Goal: Information Seeking & Learning: Learn about a topic

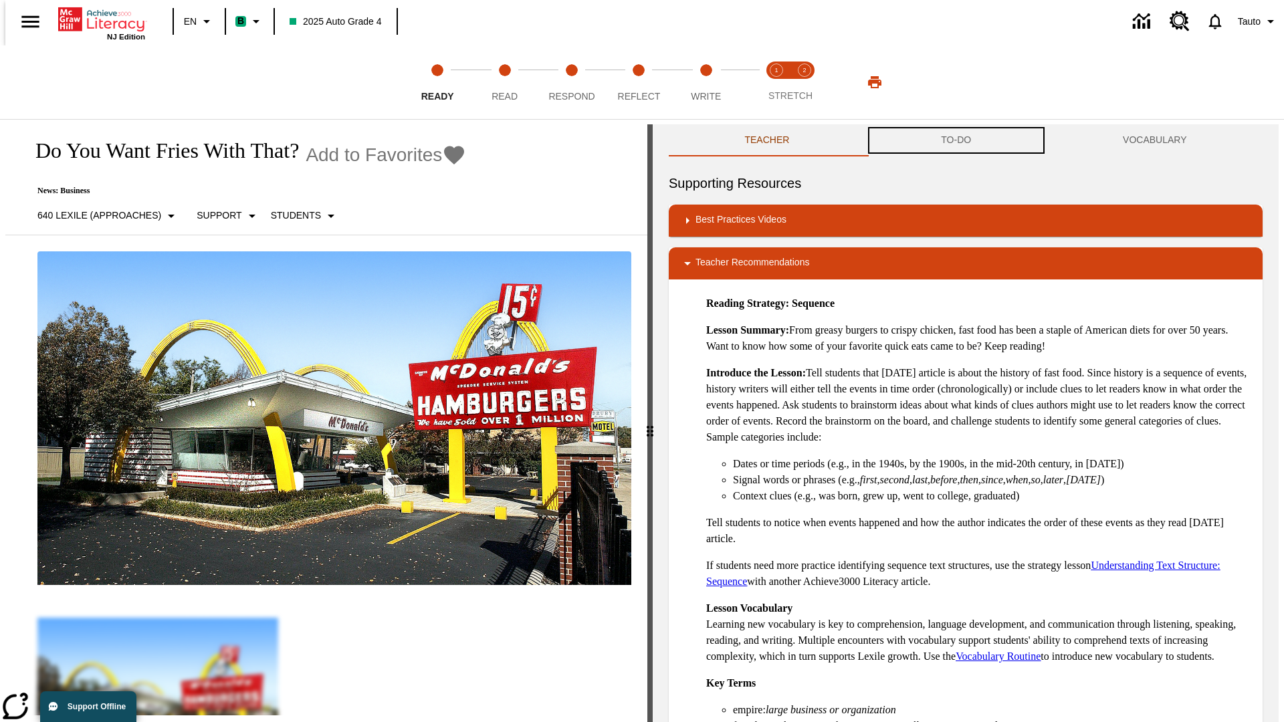
click at [956, 140] on button "TO-DO" at bounding box center [956, 140] width 182 height 32
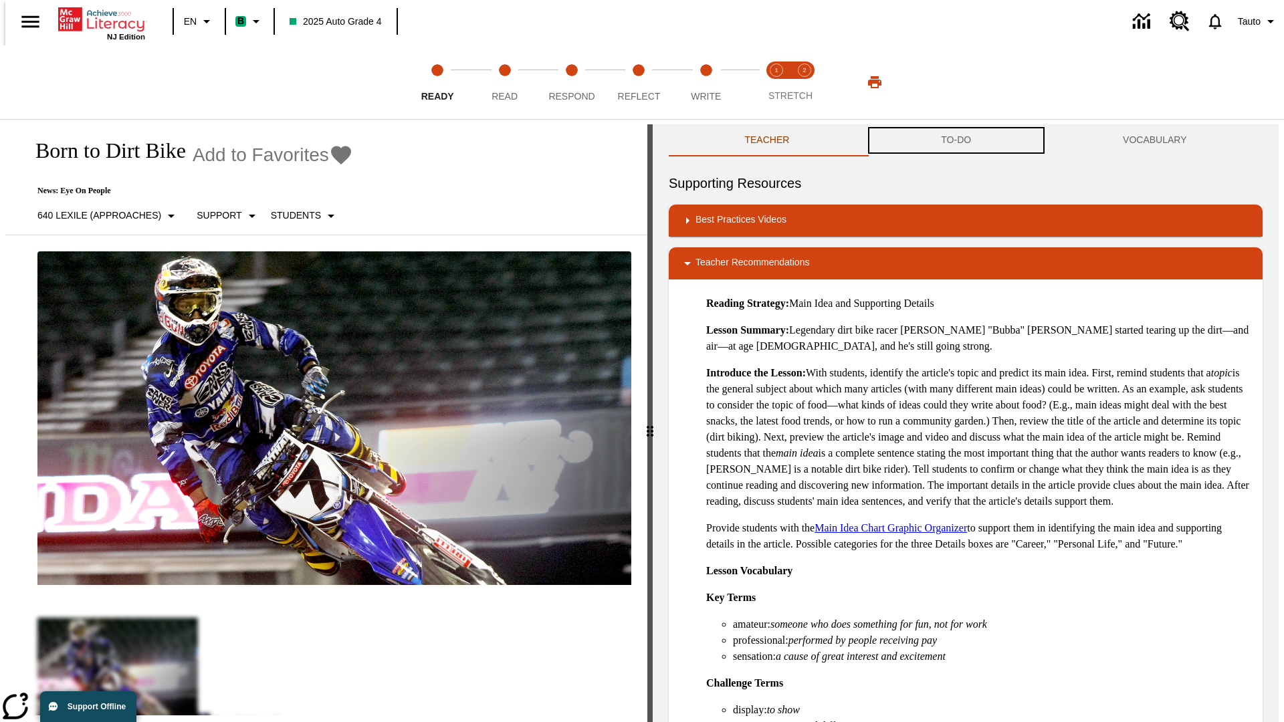
click at [956, 140] on button "TO-DO" at bounding box center [956, 140] width 182 height 32
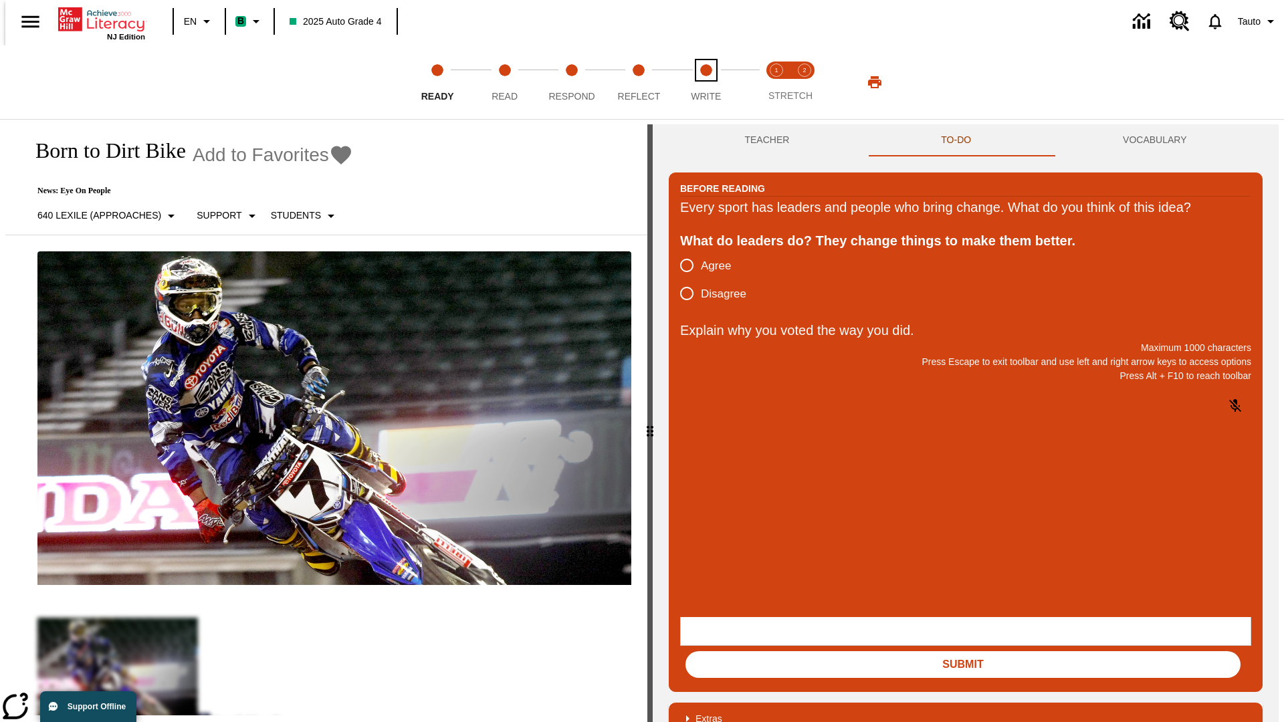
click at [706, 82] on span "Write" at bounding box center [706, 91] width 30 height 24
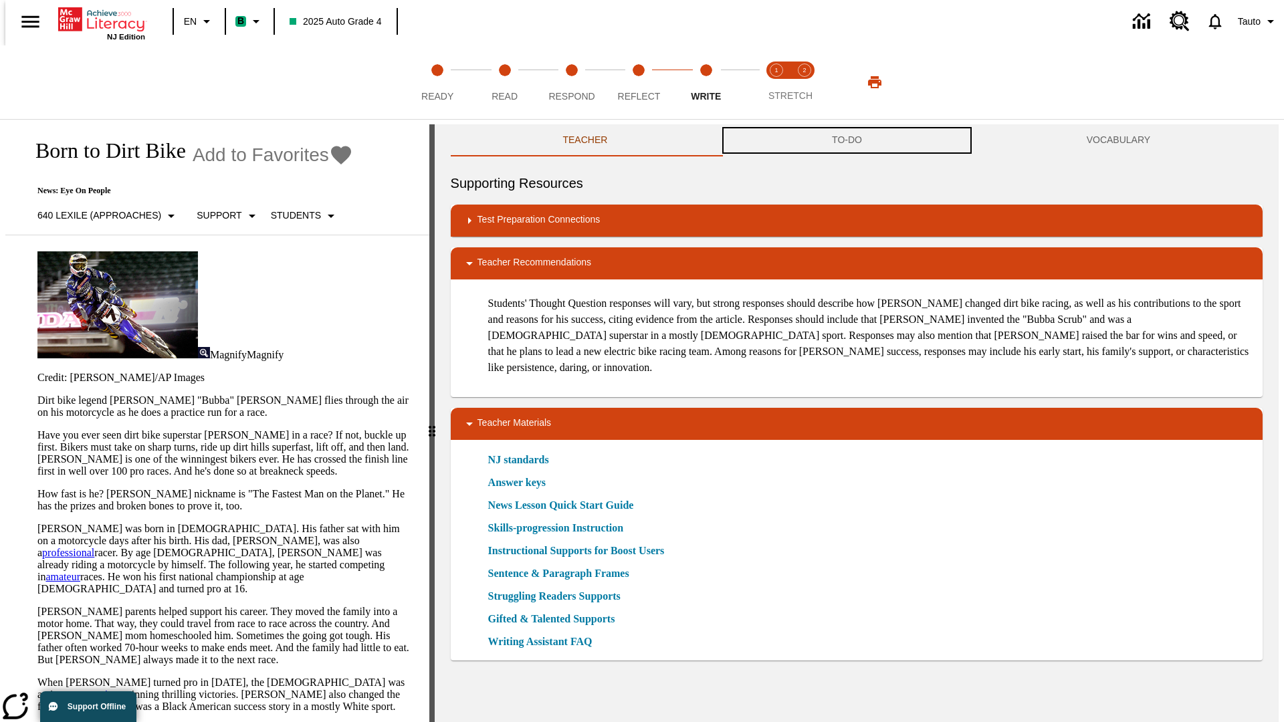
scroll to position [1, 0]
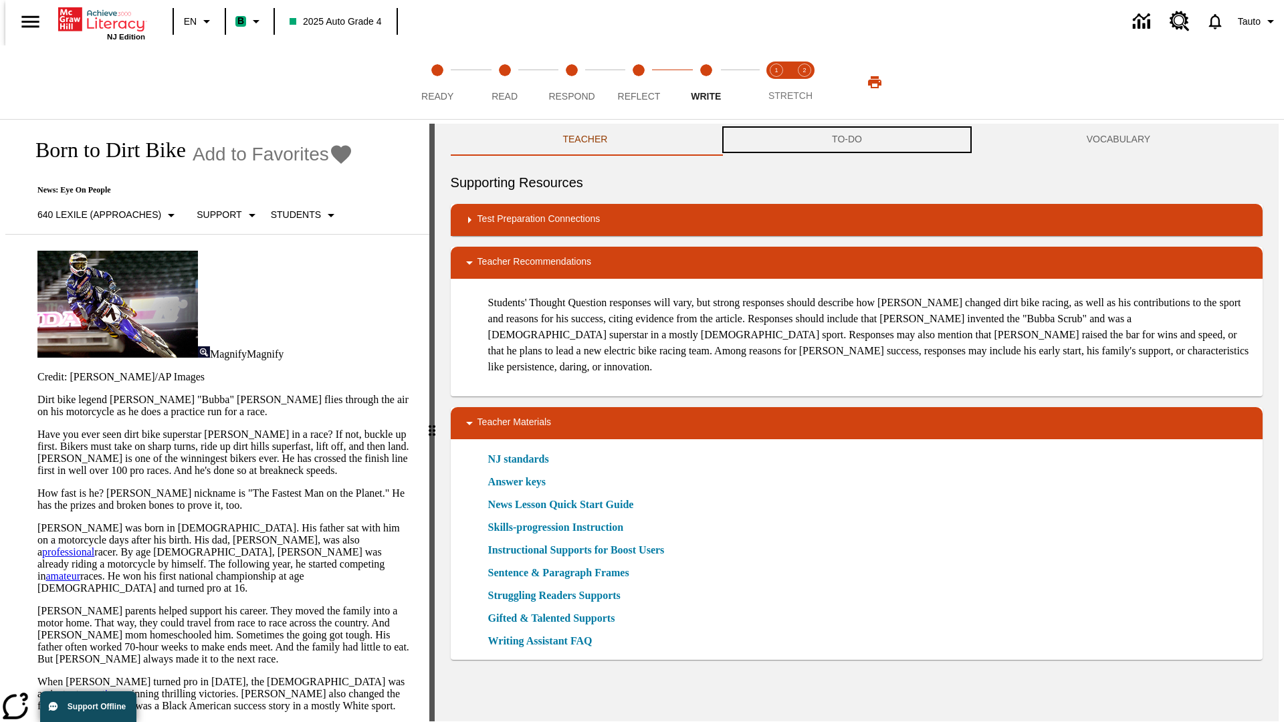
click at [847, 140] on button "TO-DO" at bounding box center [847, 140] width 255 height 32
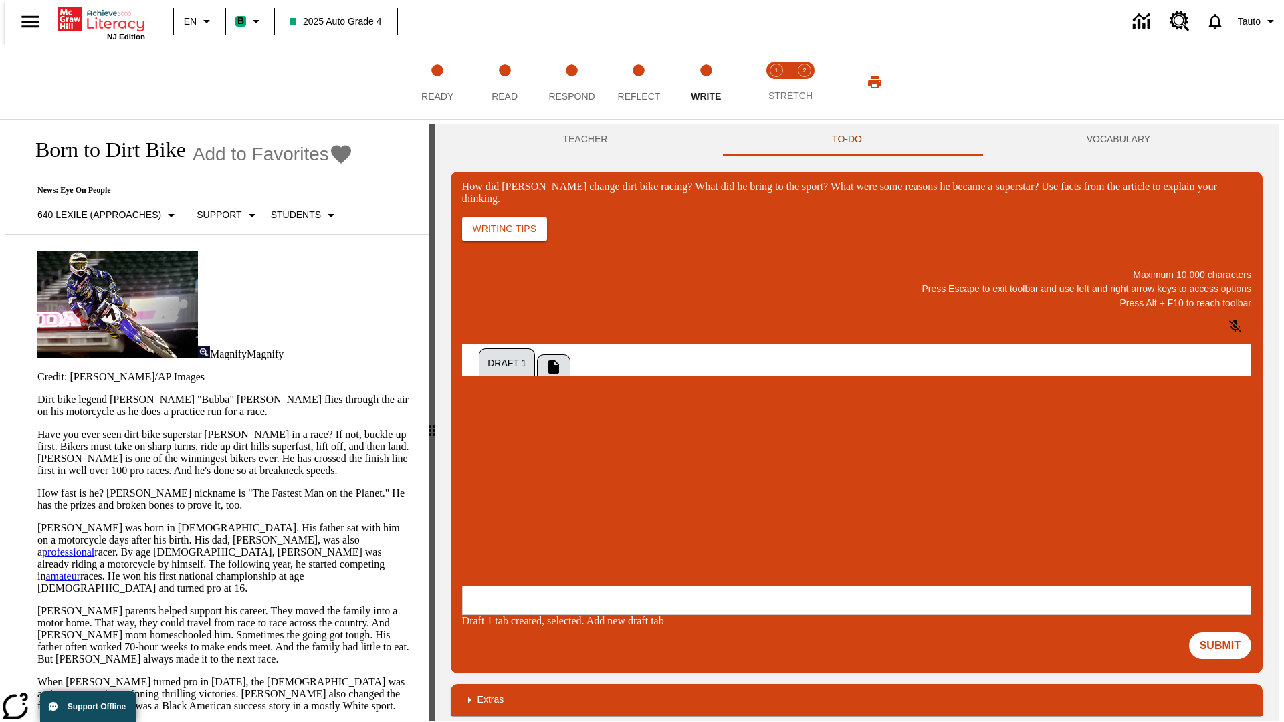
scroll to position [0, 0]
click at [490, 446] on span "Copy" at bounding box center [478, 451] width 22 height 10
